Goal: Check status

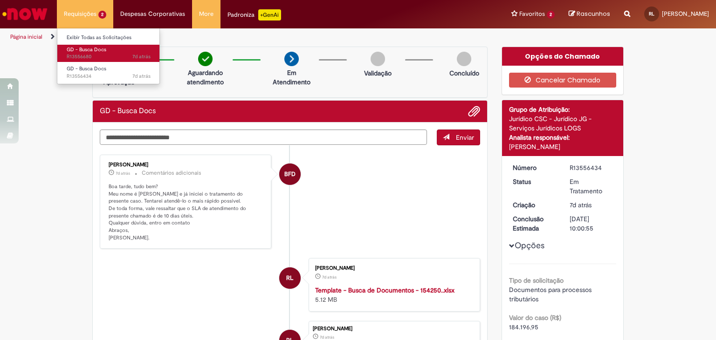
click at [107, 57] on span "7d atrás 7 dias atrás R13556680" at bounding box center [109, 56] width 84 height 7
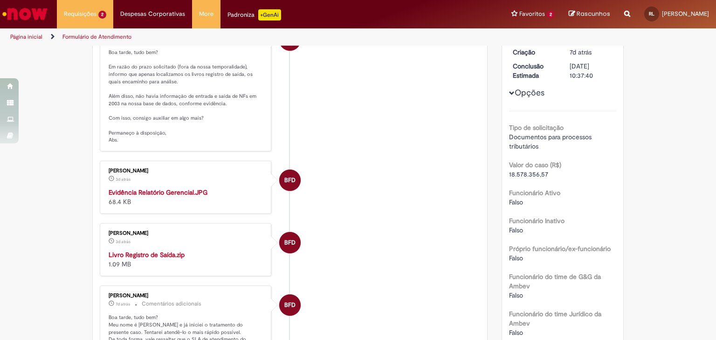
scroll to position [25, 0]
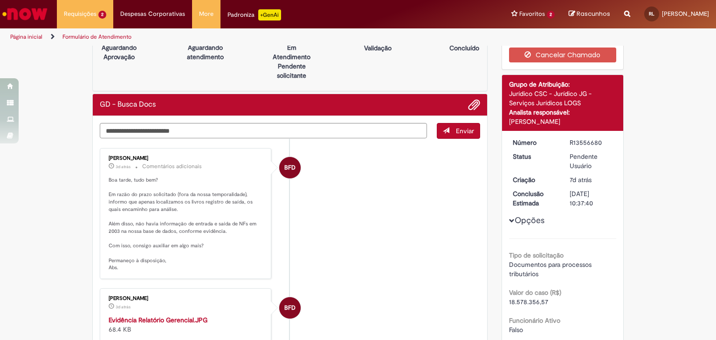
drag, startPoint x: 565, startPoint y: 140, endPoint x: 599, endPoint y: 139, distance: 33.6
click at [599, 139] on dd "R13556680" at bounding box center [591, 142] width 57 height 9
copy div "R13556680"
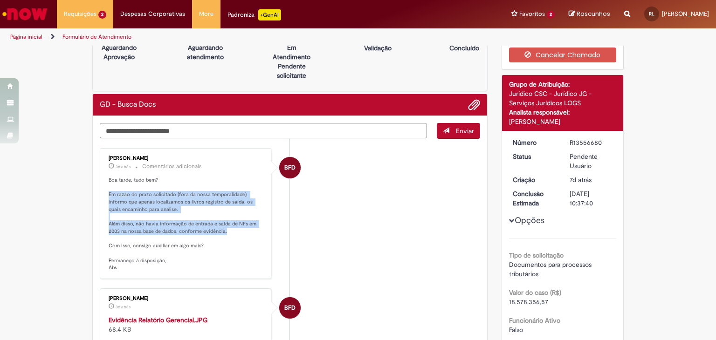
drag, startPoint x: 102, startPoint y: 193, endPoint x: 233, endPoint y: 232, distance: 137.2
click at [233, 232] on div "[PERSON_NAME] 3d atrás 3 dias atrás Comentários adicionais Boa tarde, tudo bem?…" at bounding box center [186, 213] width 166 height 125
copy p "Em razão do prazo solicitado (fora da nossa temporalidade), informo que apenas …"
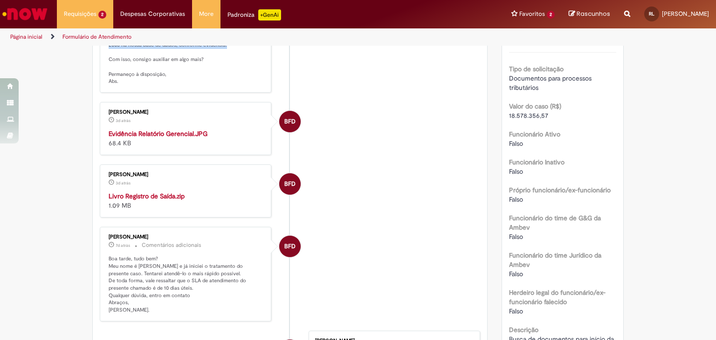
scroll to position [352, 0]
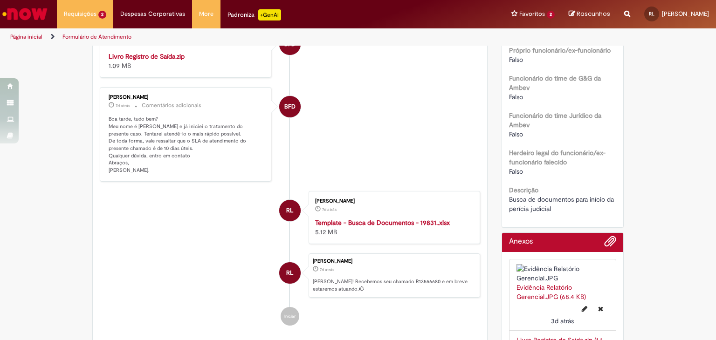
click at [144, 61] on strong "Livro Registro de Saída.zip" at bounding box center [147, 56] width 76 height 8
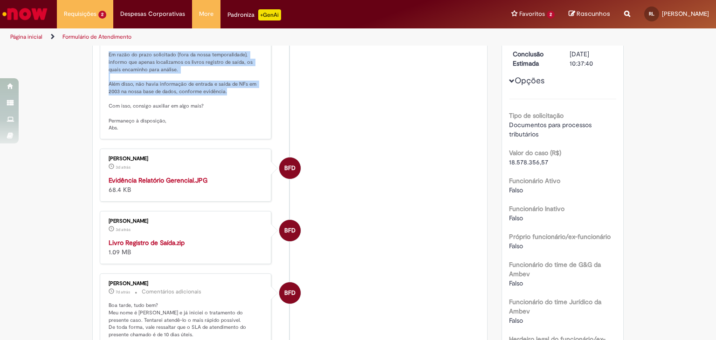
click at [145, 176] on img "Histórico de tíquete" at bounding box center [186, 176] width 155 height 0
